Goal: Ask a question

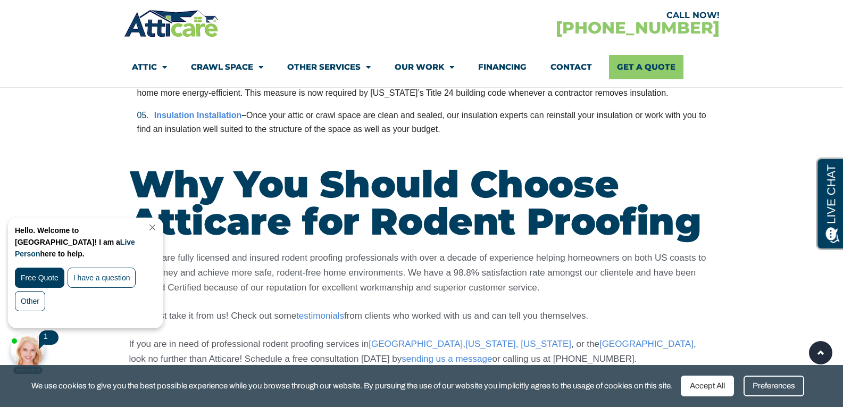
scroll to position [3010, 0]
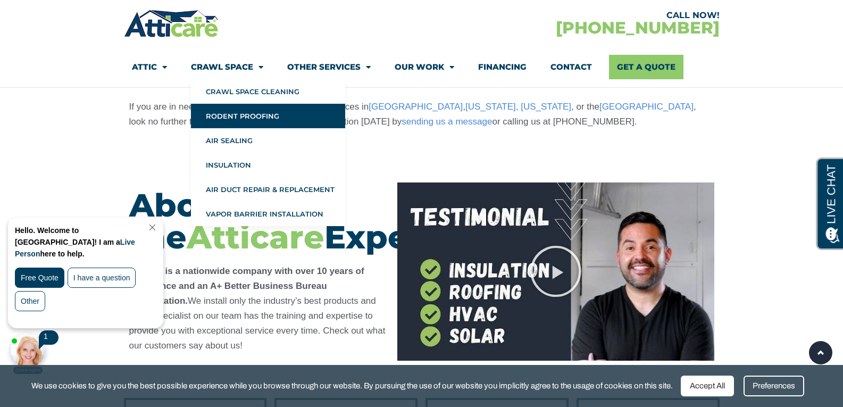
click at [220, 112] on link "Rodent Proofing" at bounding box center [268, 116] width 154 height 24
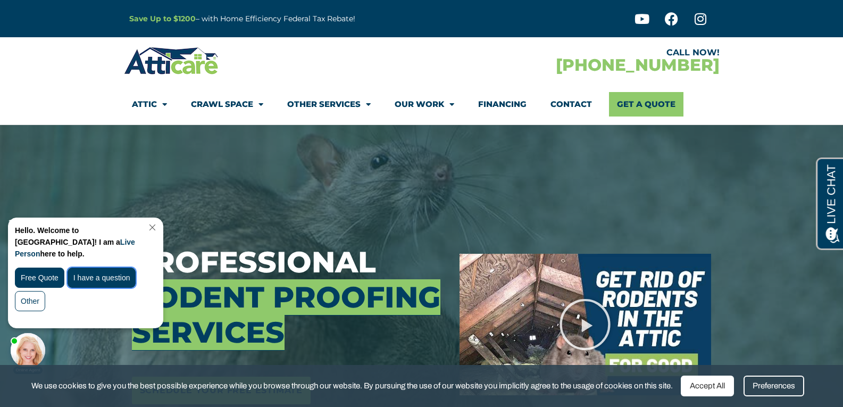
click at [87, 268] on div "I have a question" at bounding box center [102, 278] width 69 height 20
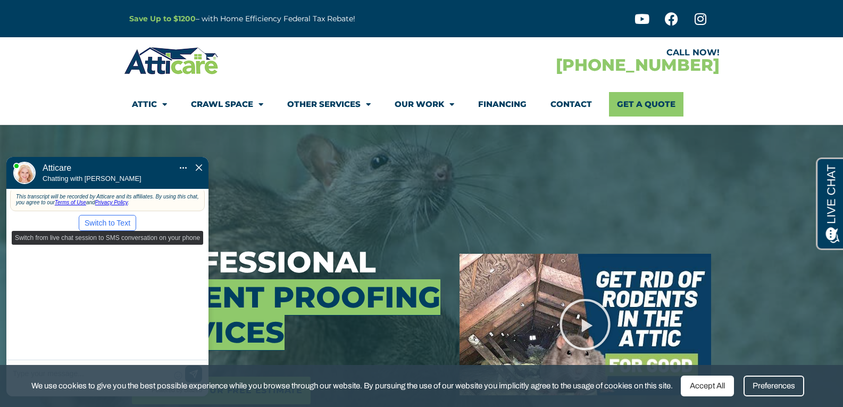
click at [103, 215] on button "Switch to Text" at bounding box center [107, 223] width 57 height 16
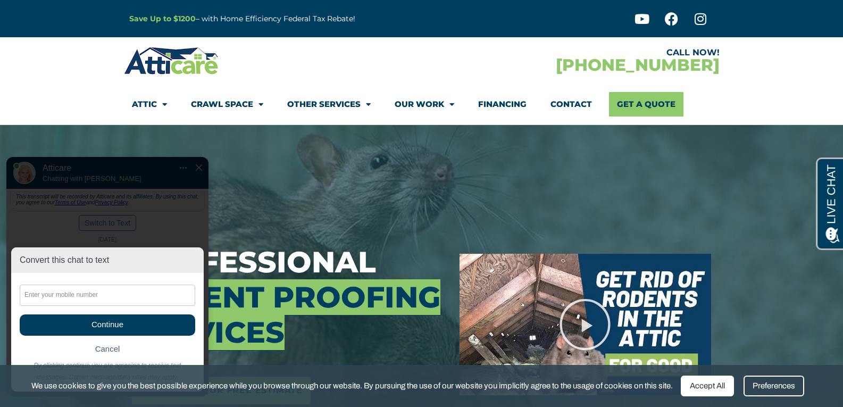
click at [64, 298] on input "text" at bounding box center [108, 295] width 176 height 21
click at [112, 325] on span "Continue" at bounding box center [108, 324] width 176 height 21
click at [71, 287] on input "text" at bounding box center [108, 295] width 176 height 21
type input "18185164329"
click at [115, 324] on span "Continue" at bounding box center [108, 324] width 176 height 21
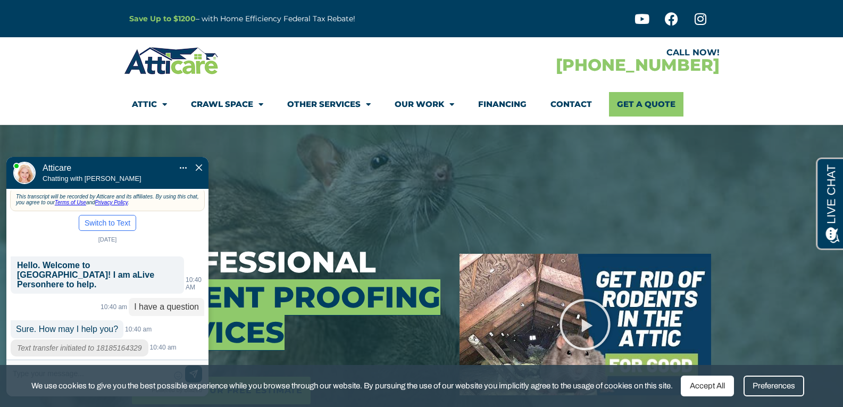
scroll to position [4, 0]
